Goal: Find specific page/section: Find specific page/section

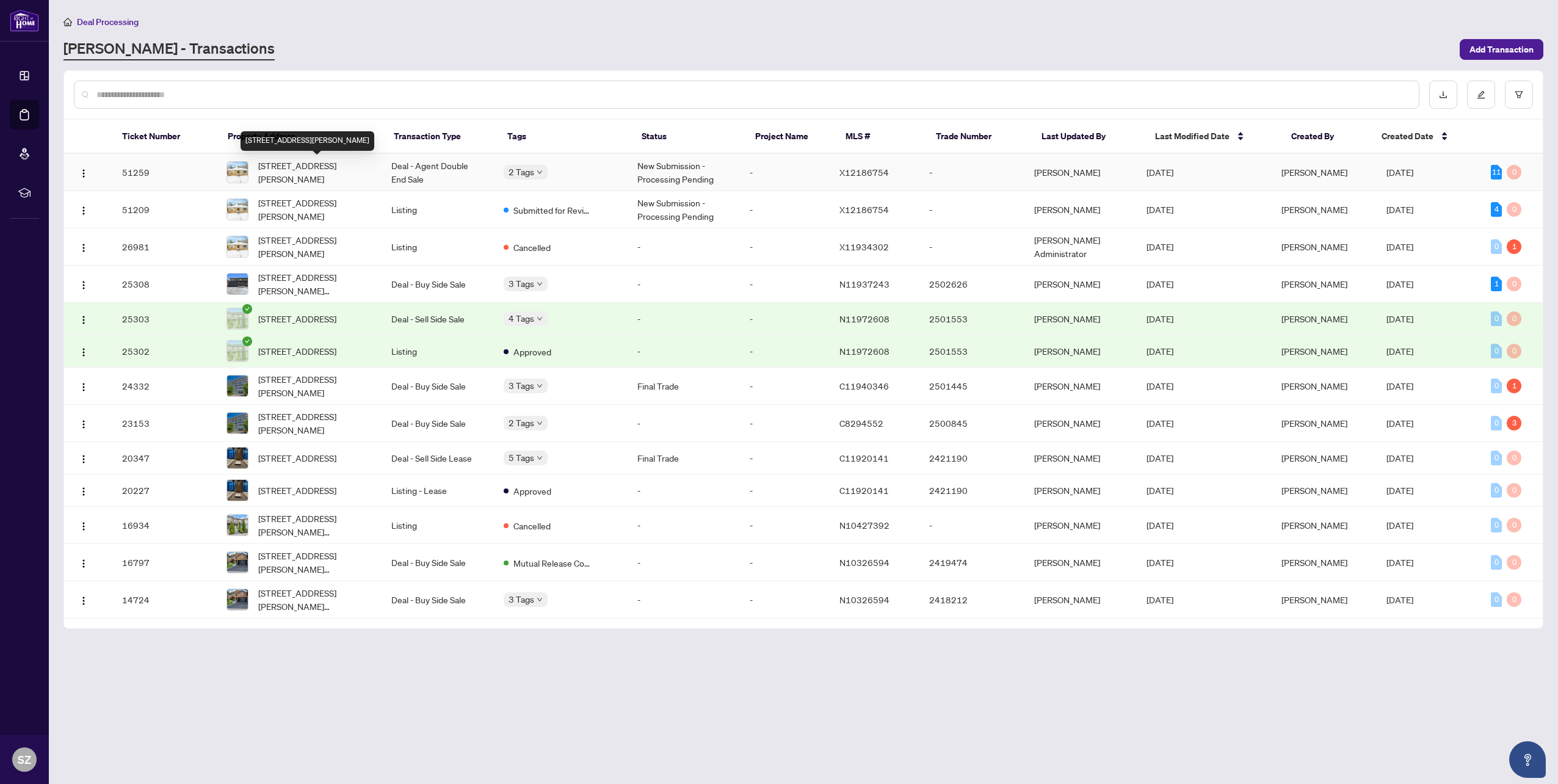
click at [332, 169] on span "[STREET_ADDRESS][PERSON_NAME]" at bounding box center [315, 172] width 114 height 27
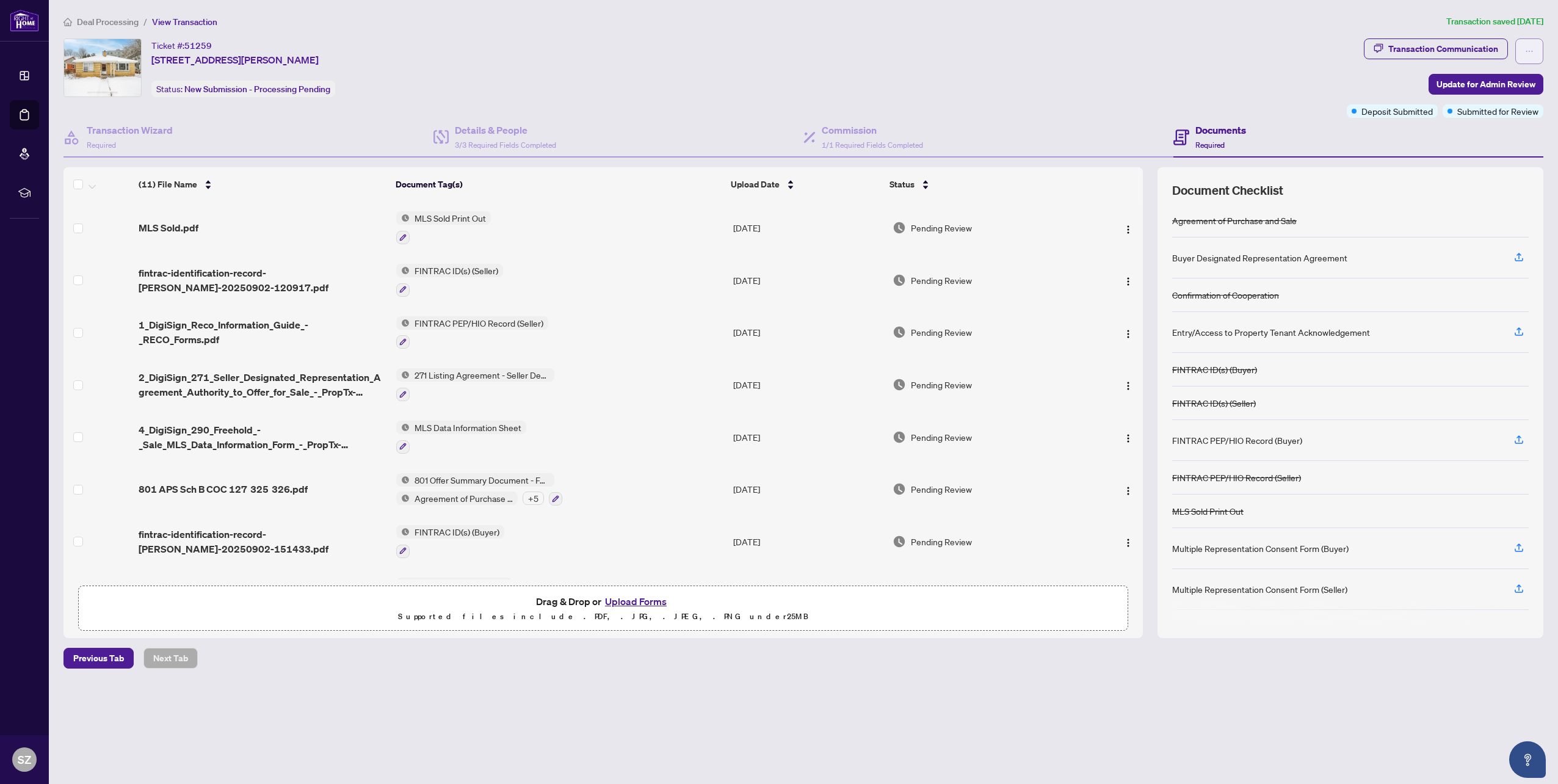
click at [1531, 51] on icon "ellipsis" at bounding box center [1529, 51] width 9 height 9
click at [1172, 53] on div "Ticket #: 51259 293 Albert St, Waterloo, Ontario N2L 3T9, Canada Status: New Su…" at bounding box center [703, 68] width 1279 height 59
